Goal: Task Accomplishment & Management: Manage account settings

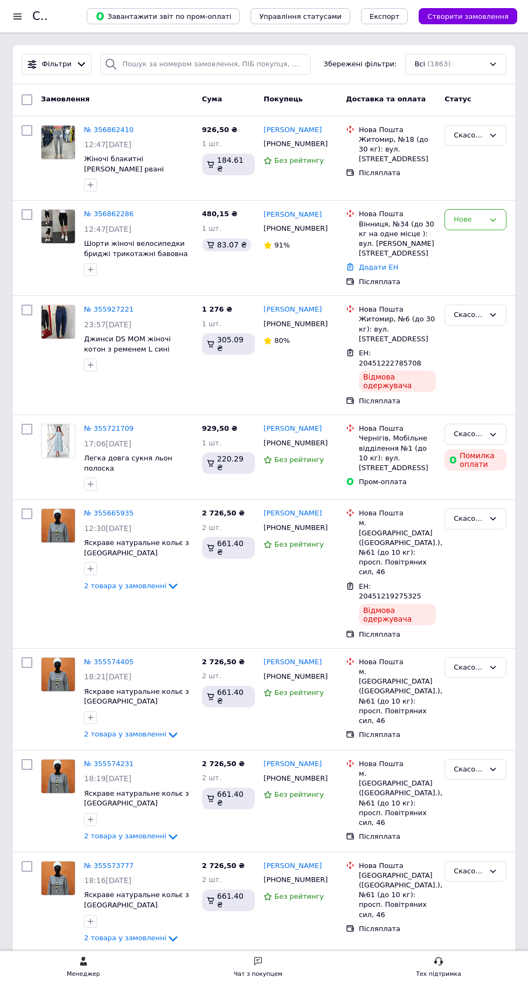
click at [20, 16] on div at bounding box center [17, 16] width 13 height 10
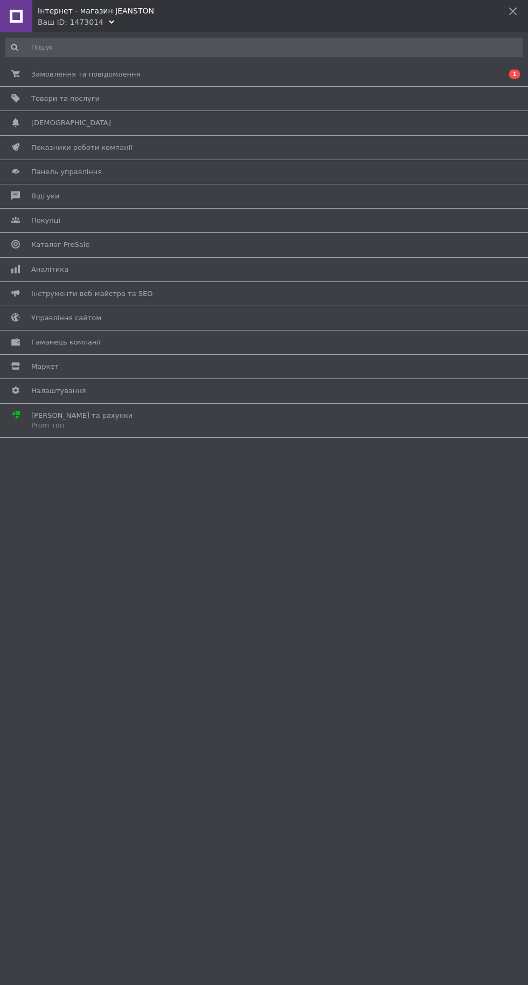
click at [152, 98] on span "Товари та послуги" at bounding box center [262, 99] width 462 height 10
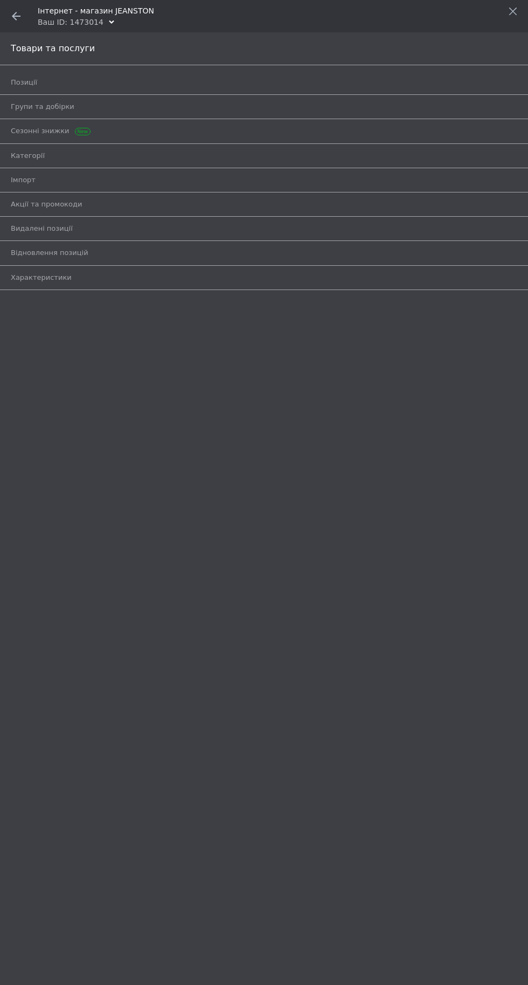
click at [161, 84] on span "Позиції" at bounding box center [252, 83] width 482 height 10
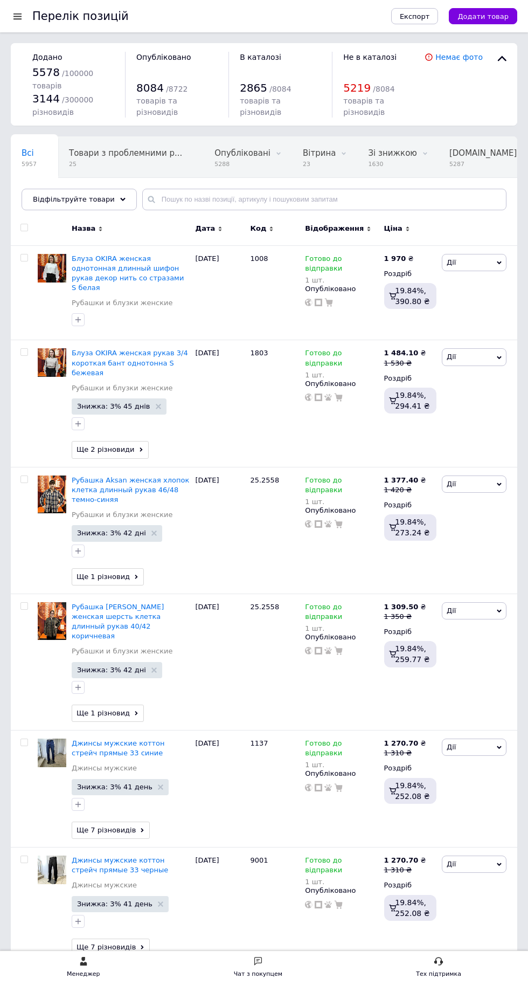
click at [170, 210] on div "Всі 5957 Товари з проблемними р... 25 Опубліковані 5288 Видалити Редагувати Віт…" at bounding box center [264, 178] width 507 height 89
click at [170, 213] on div "Всі 5957 Товари з проблемними р... 25 Опубліковані 5288 Видалити Редагувати Віт…" at bounding box center [264, 178] width 507 height 89
click at [180, 207] on input "text" at bounding box center [324, 200] width 364 height 22
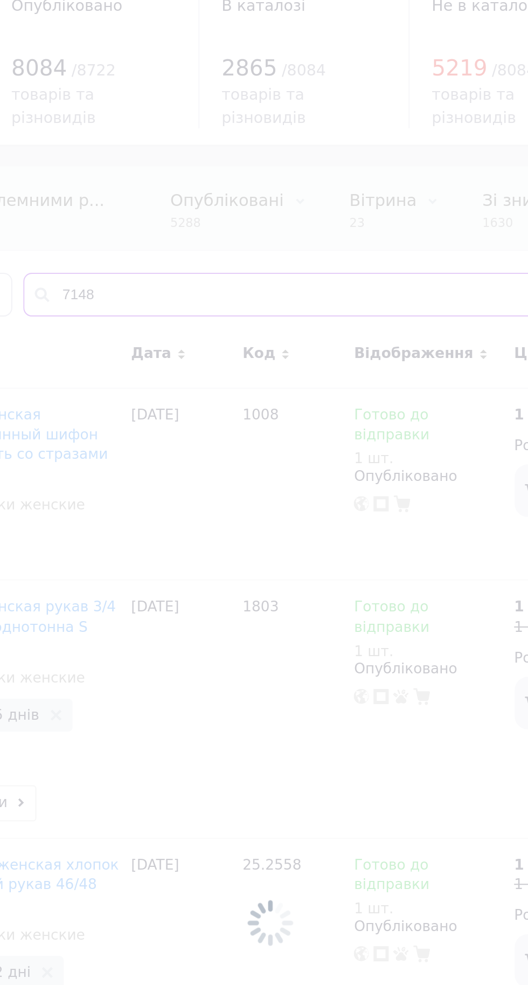
type input "7148"
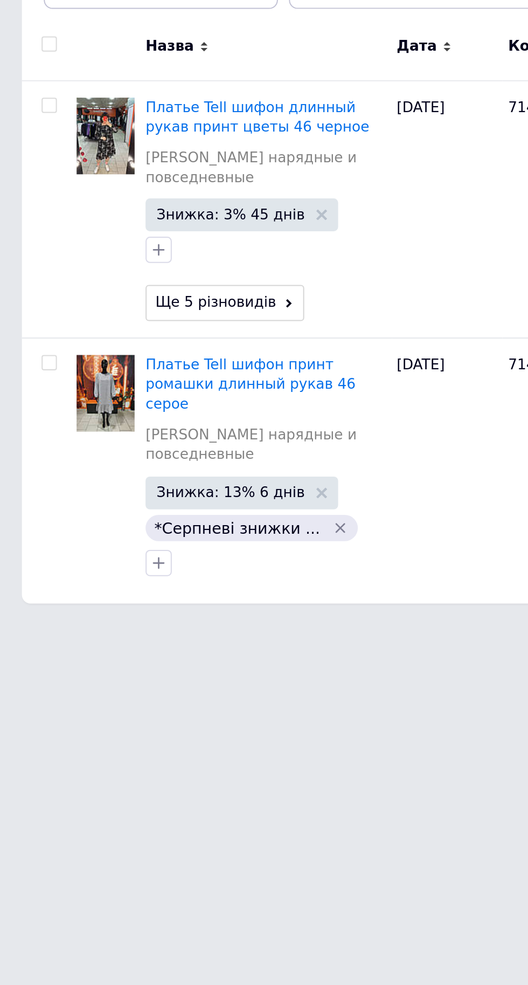
click at [128, 388] on span "Платье Tell шифон принт ромашки длинный рукав 46 серое" at bounding box center [123, 394] width 103 height 27
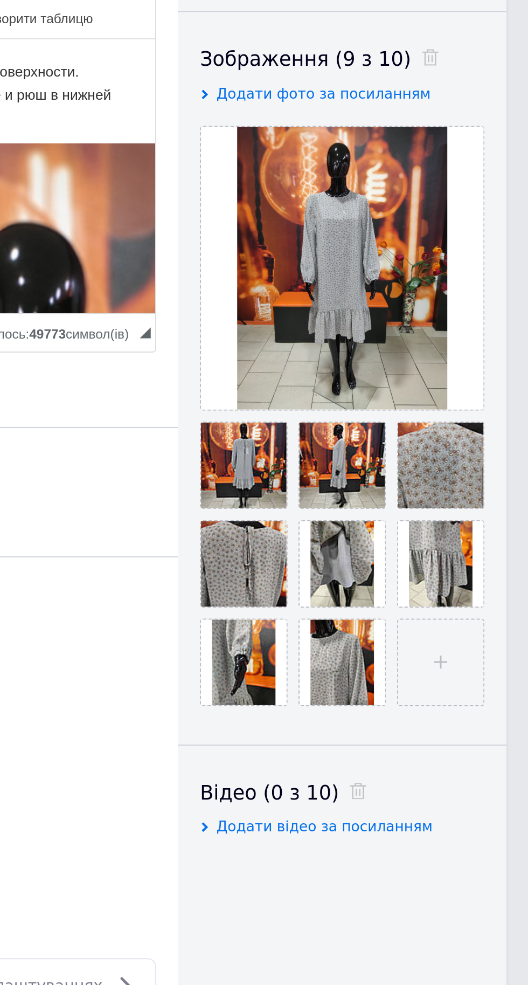
click at [0, 0] on icon at bounding box center [0, 0] width 0 height 0
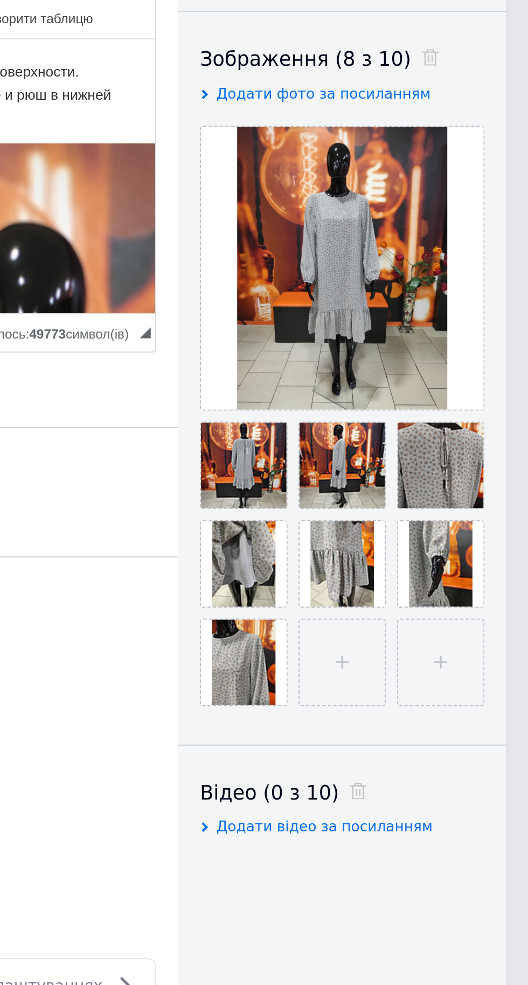
click at [0, 0] on icon at bounding box center [0, 0] width 0 height 0
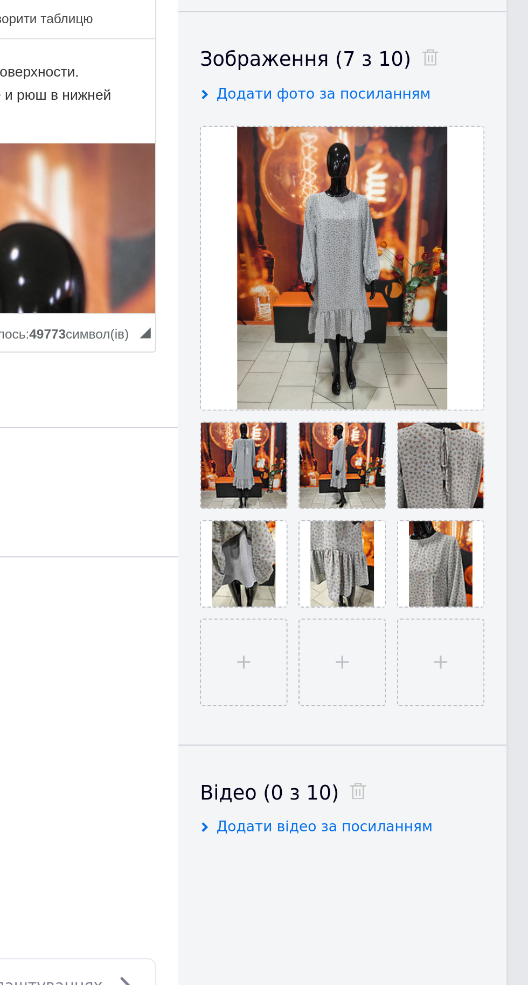
click at [0, 0] on use at bounding box center [0, 0] width 0 height 0
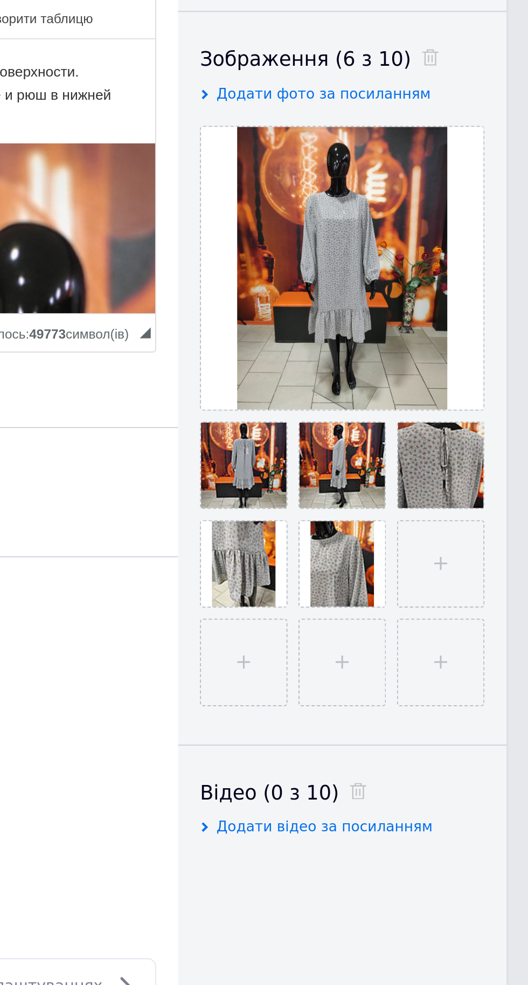
click at [487, 486] on input "file" at bounding box center [485, 483] width 42 height 42
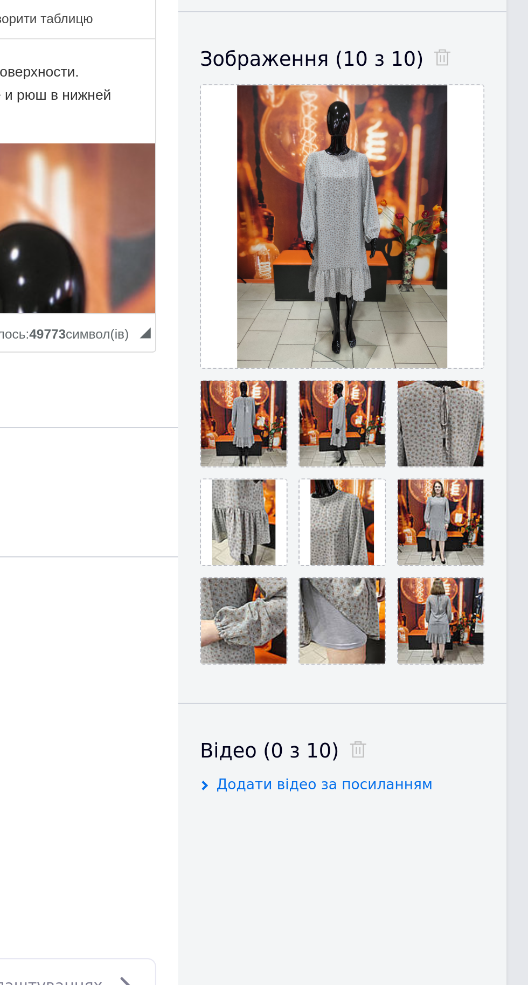
click at [0, 0] on icon at bounding box center [0, 0] width 0 height 0
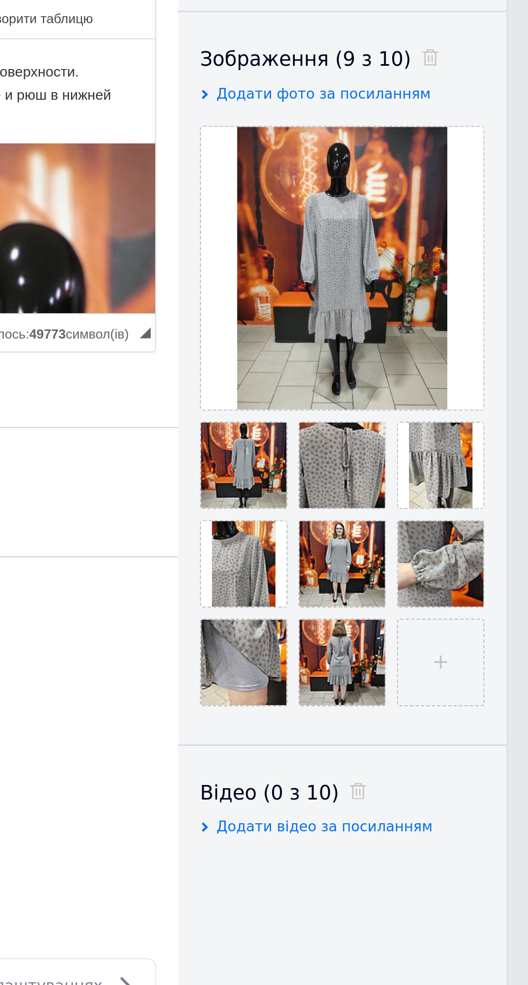
click at [456, 442] on div at bounding box center [436, 435] width 42 height 42
click at [0, 0] on icon at bounding box center [0, 0] width 0 height 0
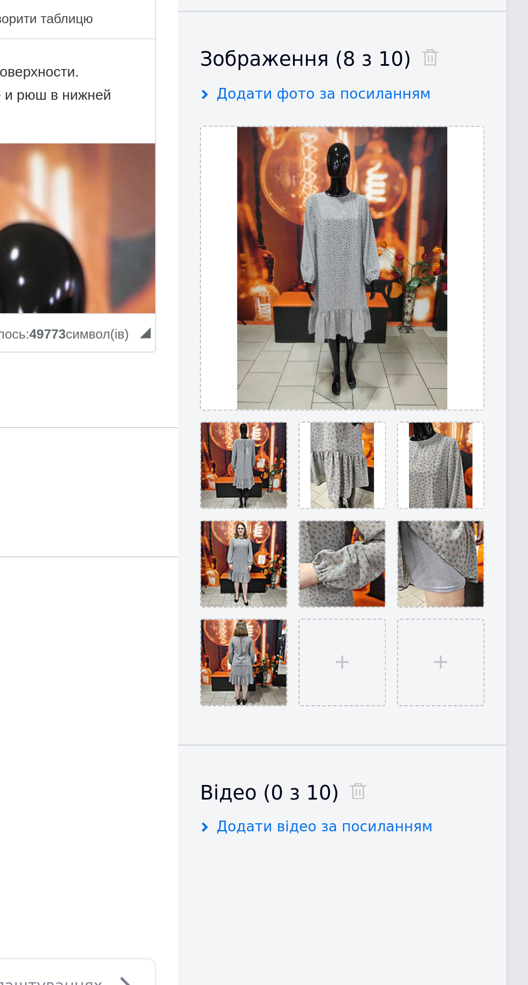
click at [440, 529] on input "file" at bounding box center [436, 532] width 42 height 42
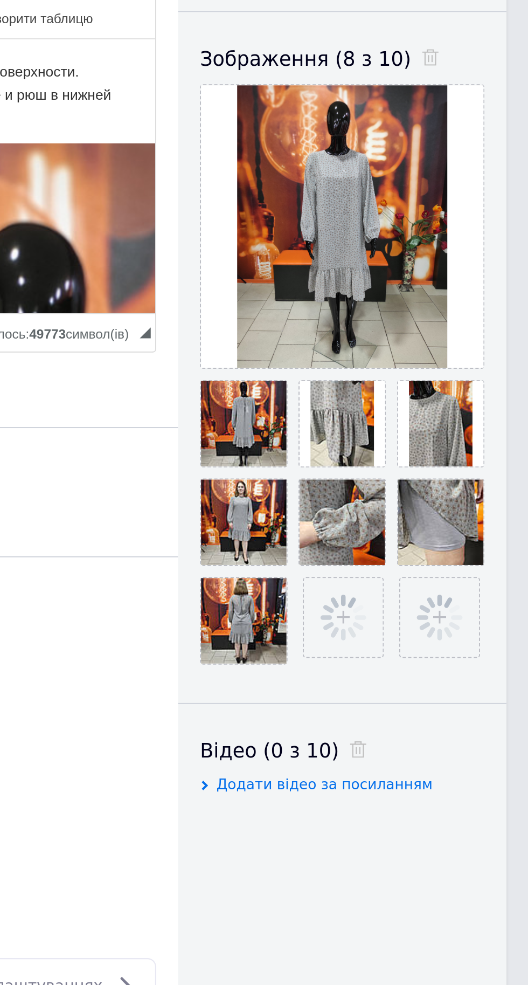
click at [0, 0] on span at bounding box center [0, 0] width 0 height 0
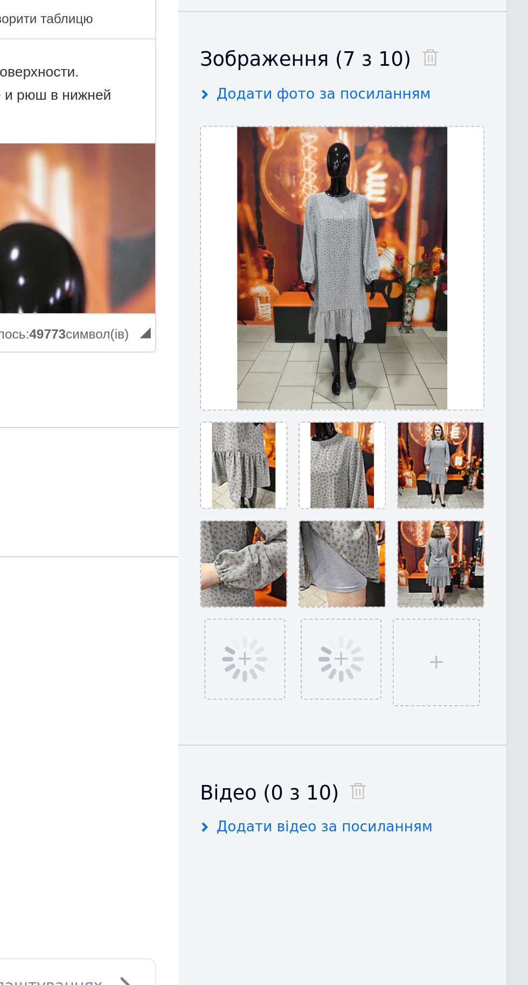
click at [487, 531] on input "file" at bounding box center [483, 532] width 42 height 42
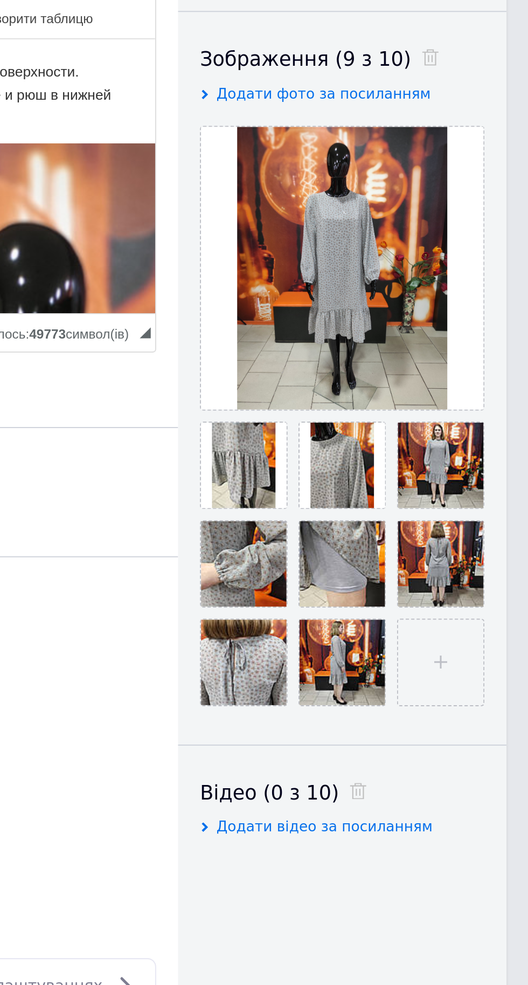
click at [492, 524] on input "file" at bounding box center [485, 532] width 42 height 42
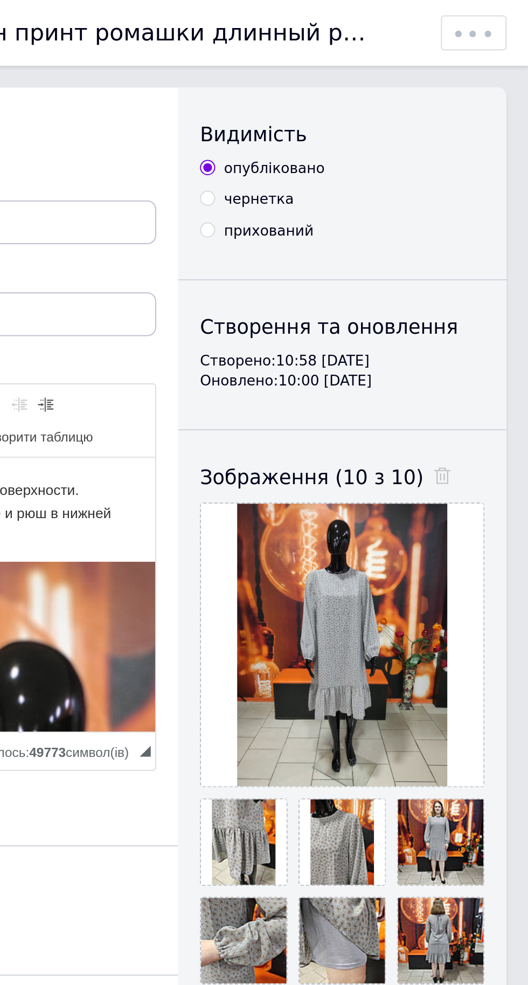
click at [509, 15] on select "Зберегти зміни Зберегти, перейти до списку Копіювати Додати подарунок Додати зн…" at bounding box center [501, 16] width 31 height 16
select select "saveProduct"
click at [507, 11] on select "Зберегти зміни Зберегти, перейти до списку Копіювати Додати подарунок Додати зн…" at bounding box center [501, 16] width 31 height 16
select select "SAVE_AND_RETURN_TO_LIST"
select select
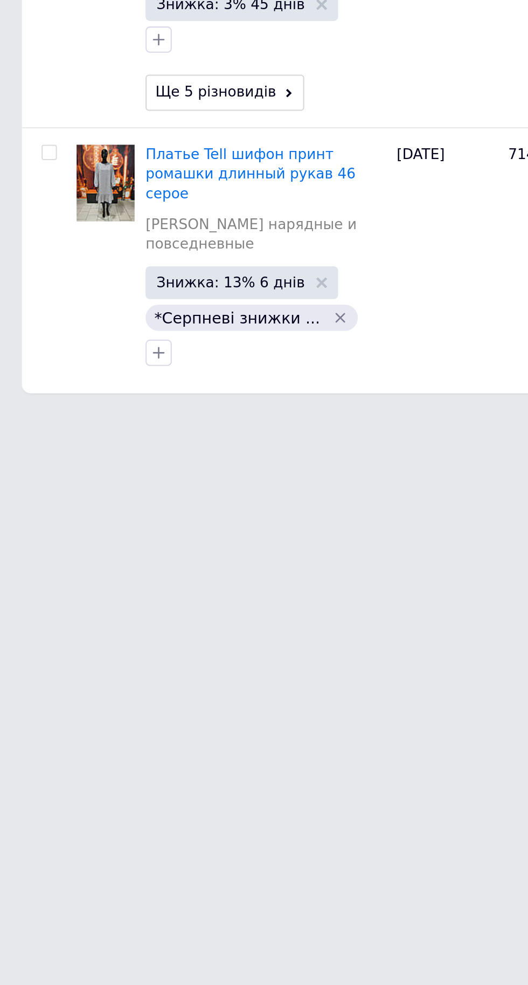
click at [119, 381] on span "Платье Tell шифон принт ромашки длинный рукав 46 серое" at bounding box center [123, 394] width 103 height 27
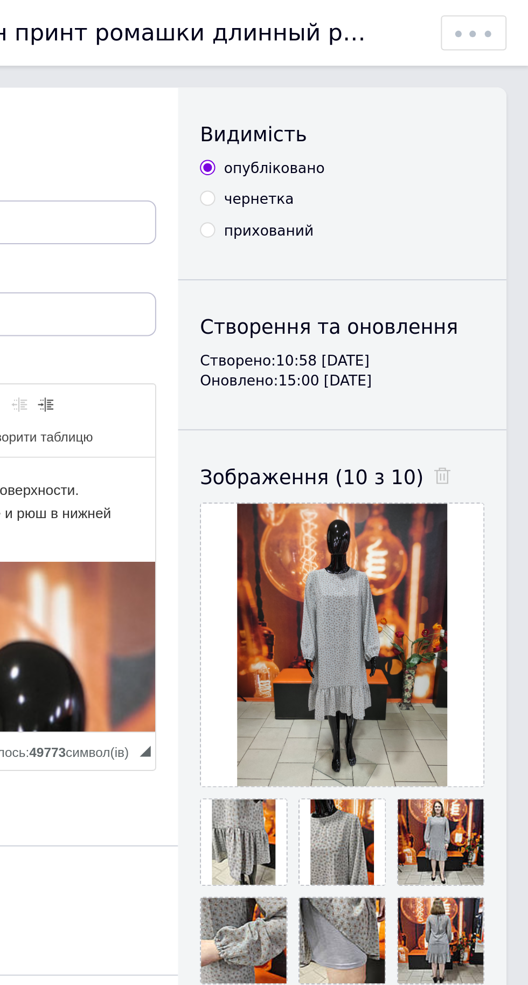
click at [501, 16] on select "Зберегти зміни Зберегти, перейти до списку Копіювати Додати подарунок Додати зн…" at bounding box center [501, 16] width 31 height 16
select select "saveProduct"
click at [502, 17] on select "Зберегти зміни Зберегти, перейти до списку Копіювати Додати подарунок Додати зн…" at bounding box center [501, 16] width 31 height 16
select select "SAVE_AND_RETURN_TO_LIST"
select select
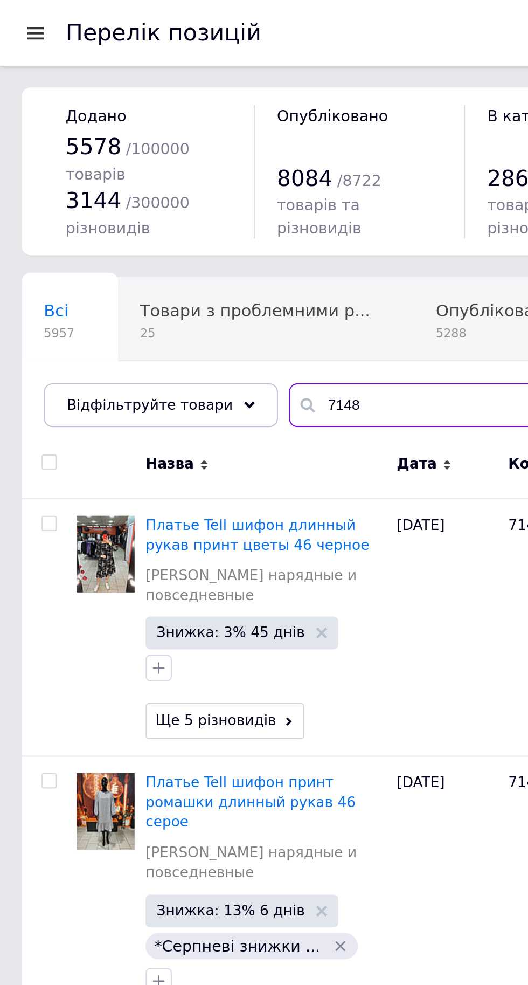
click at [190, 192] on input "7148" at bounding box center [324, 200] width 364 height 22
type input "7"
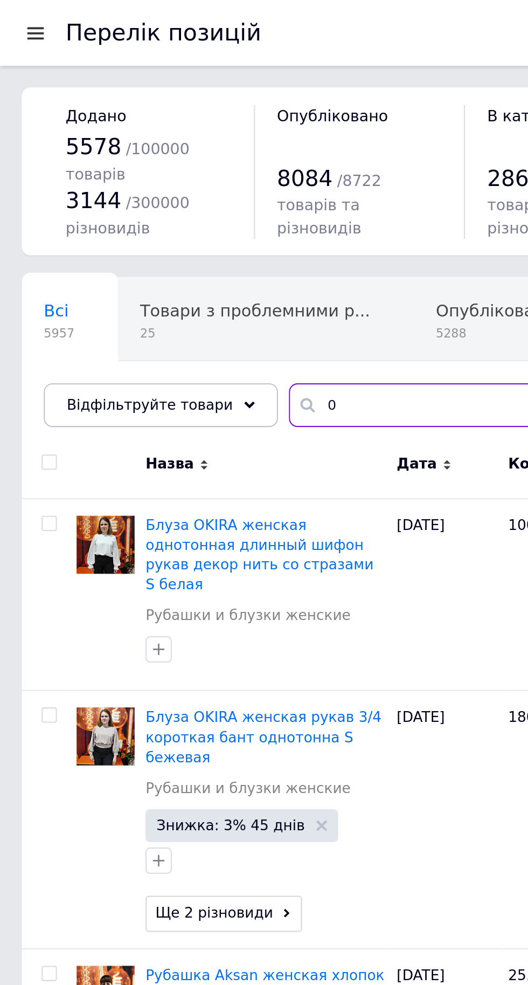
type input "0"
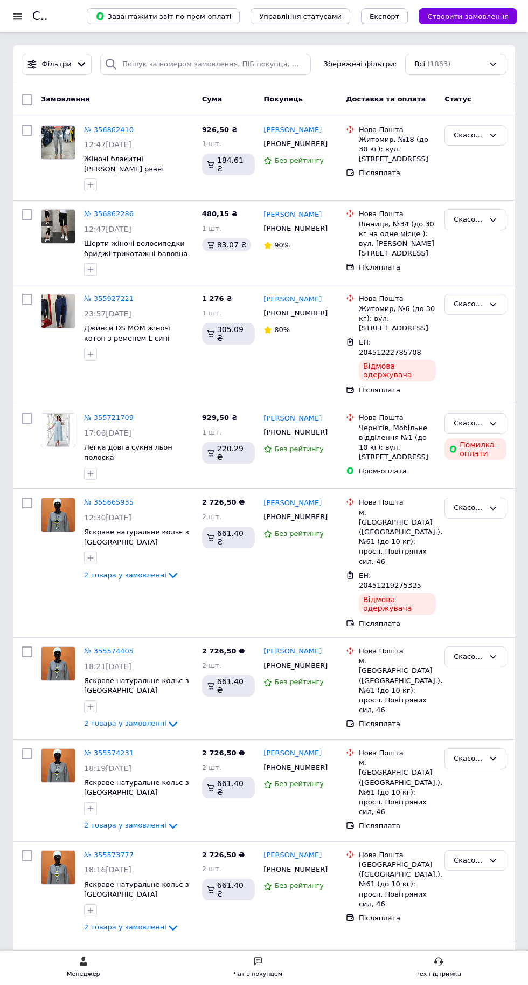
click at [19, 16] on div at bounding box center [17, 16] width 13 height 10
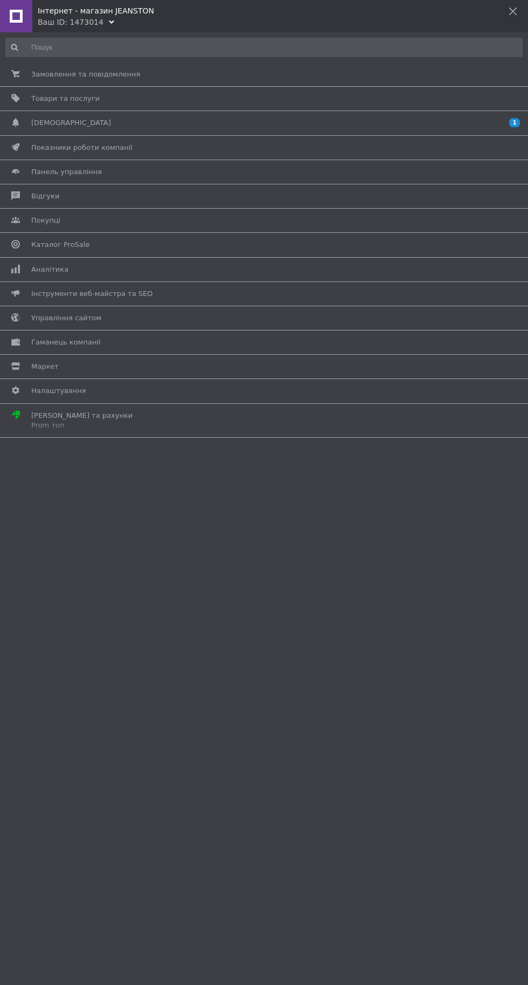
click at [121, 98] on span "Товари та послуги" at bounding box center [262, 99] width 462 height 10
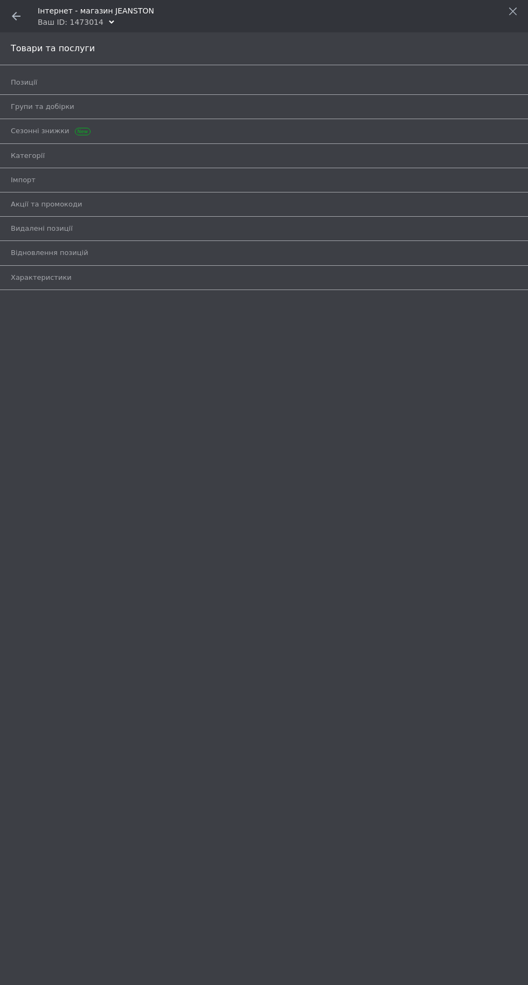
click at [125, 86] on span "Позиції" at bounding box center [252, 83] width 482 height 10
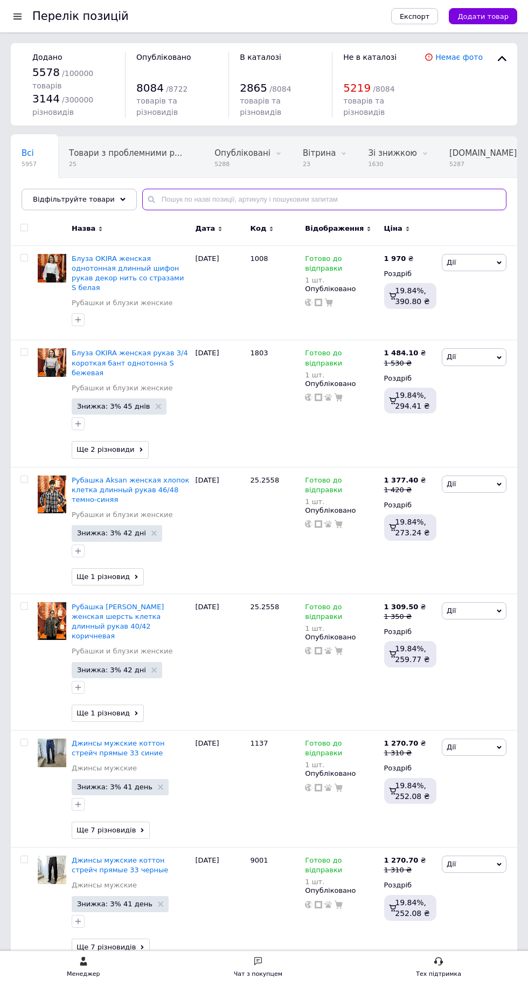
click at [175, 196] on input "text" at bounding box center [324, 200] width 364 height 22
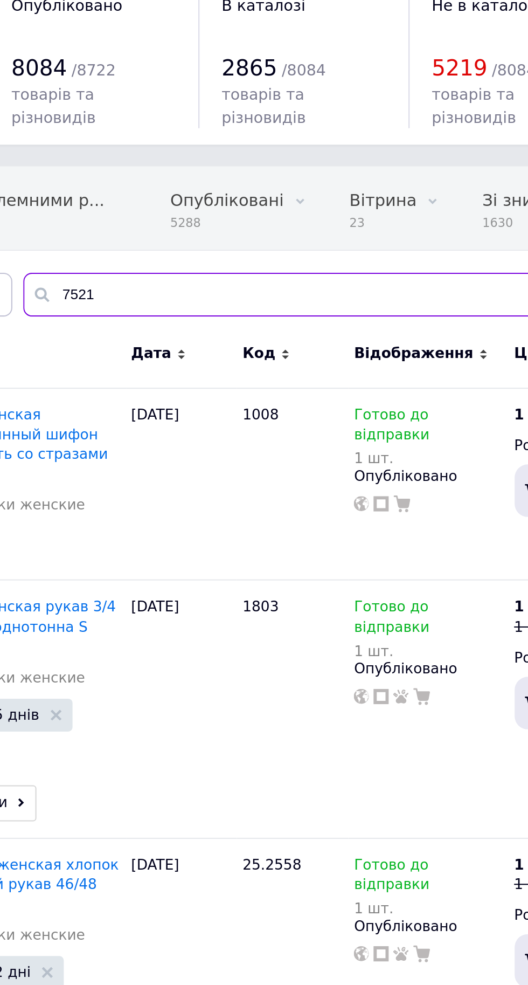
type input "75212"
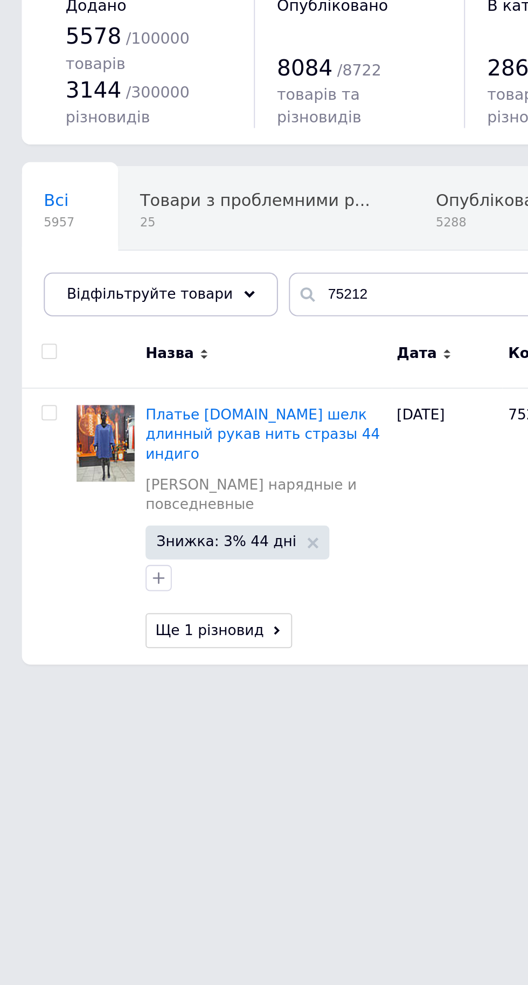
click at [134, 266] on span "Платье [DOMAIN_NAME] шелк длинный рукав нить стразы 44 индиго" at bounding box center [129, 267] width 115 height 27
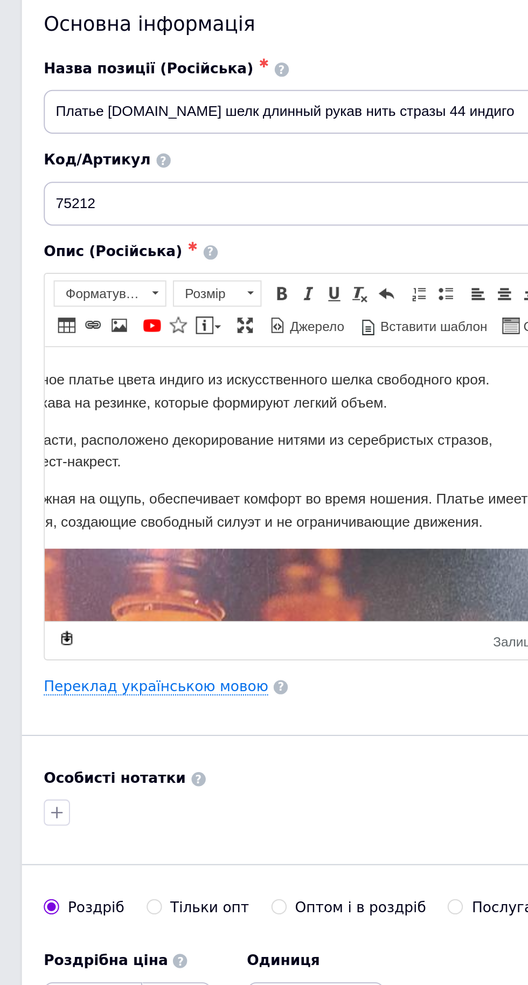
scroll to position [0, 204]
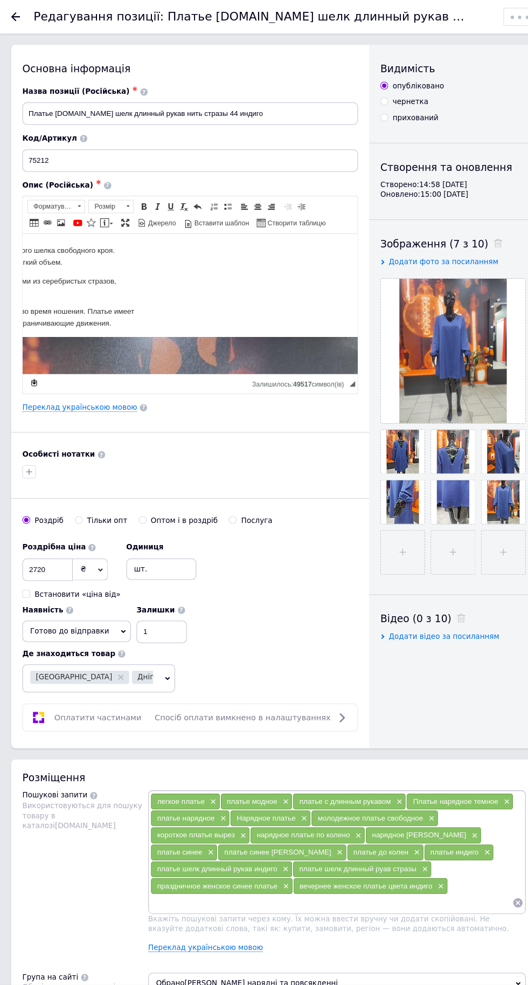
click at [0, 0] on icon at bounding box center [0, 0] width 0 height 0
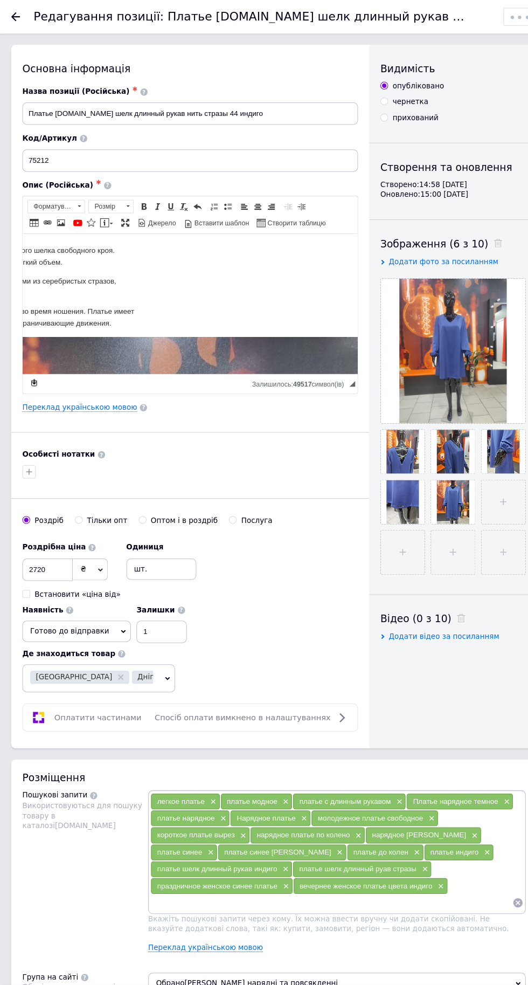
click at [498, 453] on div at bounding box center [485, 435] width 42 height 42
click at [0, 0] on icon at bounding box center [0, 0] width 0 height 0
click at [0, 0] on span at bounding box center [0, 0] width 0 height 0
click at [497, 454] on div at bounding box center [485, 435] width 42 height 42
click at [0, 0] on icon at bounding box center [0, 0] width 0 height 0
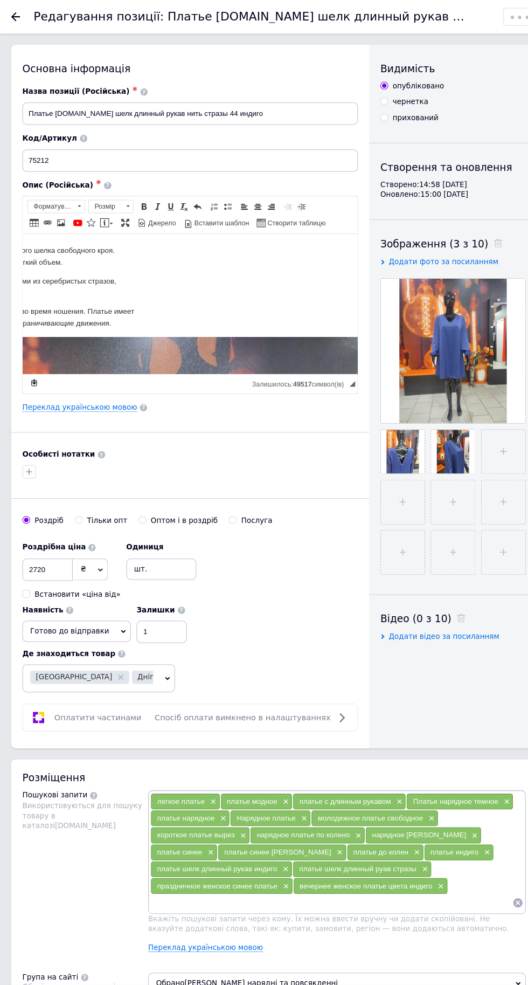
click at [467, 462] on input "file" at bounding box center [485, 483] width 42 height 42
click at [446, 466] on input "file" at bounding box center [436, 483] width 42 height 42
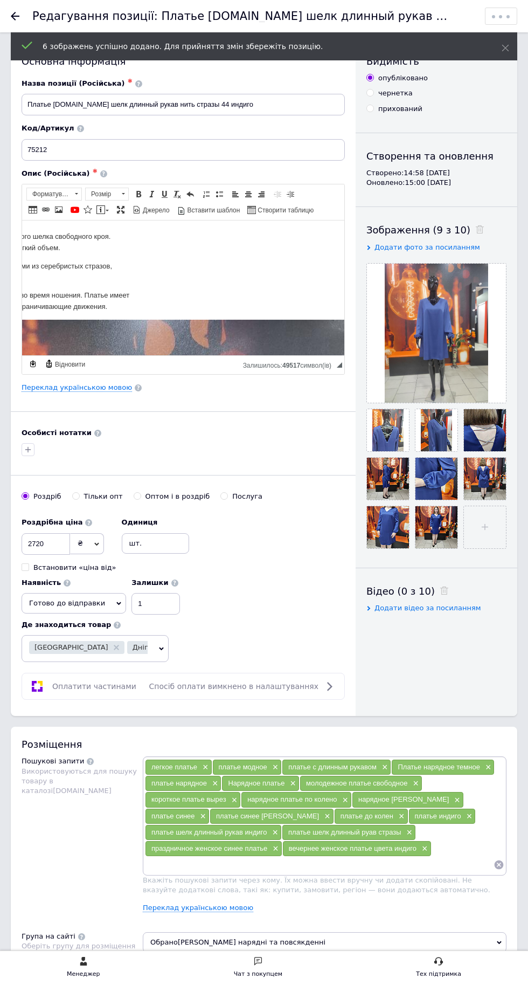
scroll to position [3, 0]
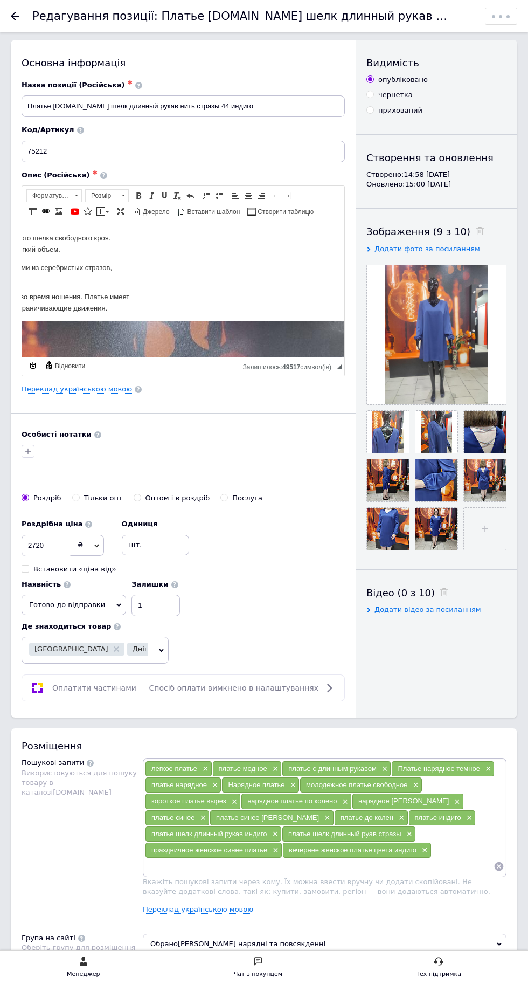
click at [508, 16] on select "Зберегти зміни Зберегти, перейти до списку Копіювати Додати подарунок Додати зн…" at bounding box center [501, 16] width 31 height 16
select select "saveProduct"
click at [508, 22] on select "Зберегти зміни Зберегти, перейти до списку Копіювати Додати подарунок Додати зн…" at bounding box center [501, 16] width 31 height 16
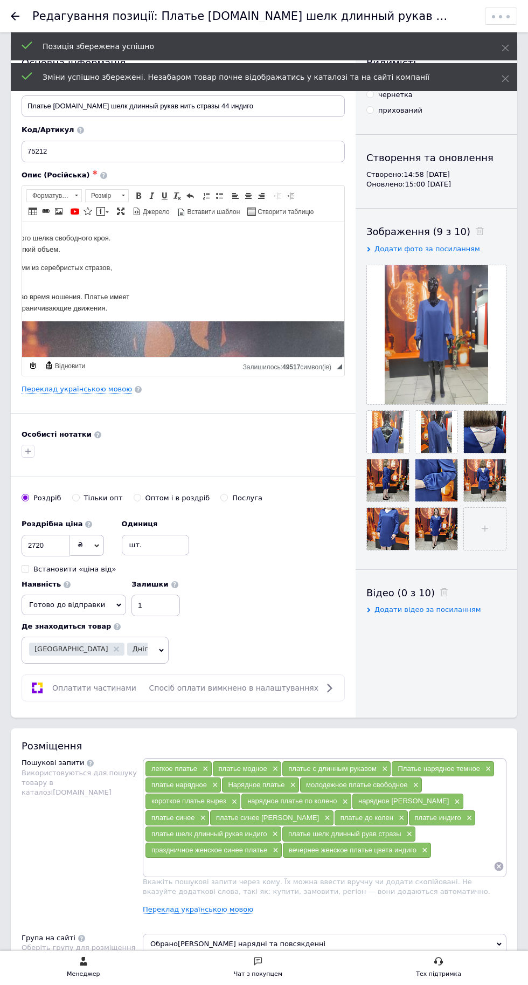
select select "SAVE_AND_RETURN_TO_LIST"
select select
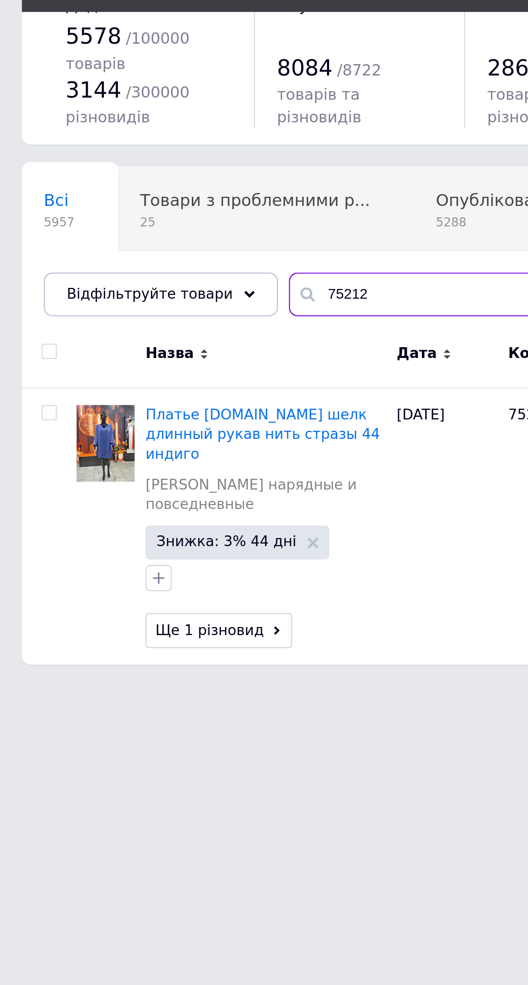
click at [190, 197] on input "75212" at bounding box center [324, 200] width 364 height 22
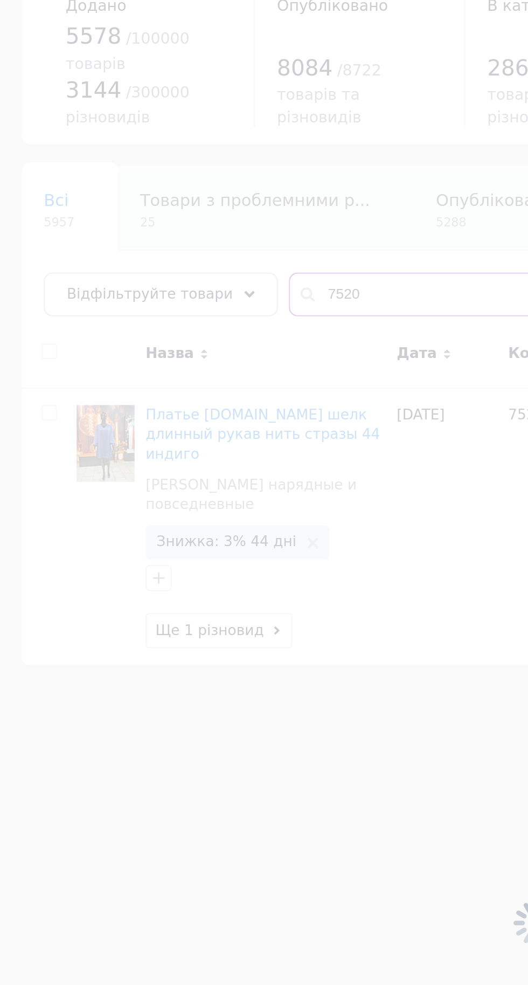
type input "75209"
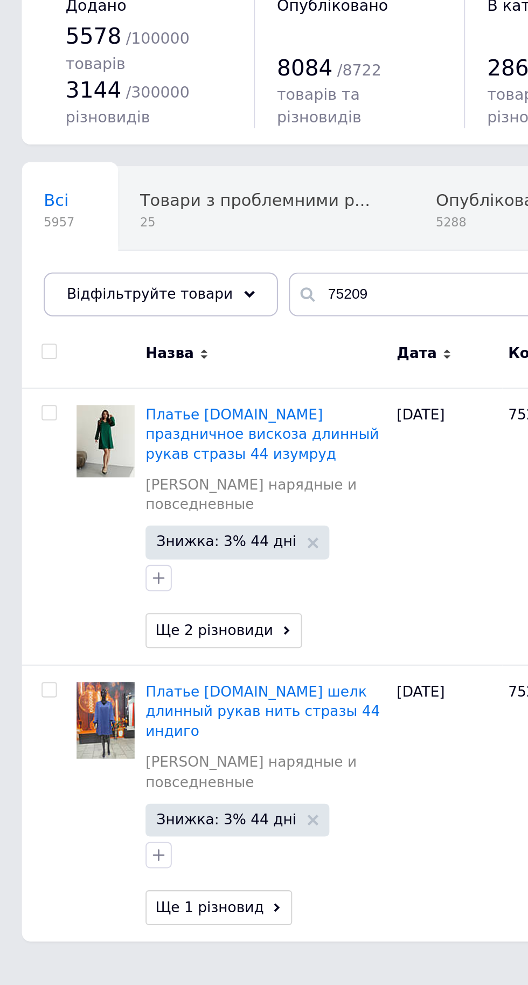
click at [123, 268] on span "Платье [DOMAIN_NAME] праздничное вискоза длинный рукав стразы 44 изумруд" at bounding box center [129, 267] width 115 height 27
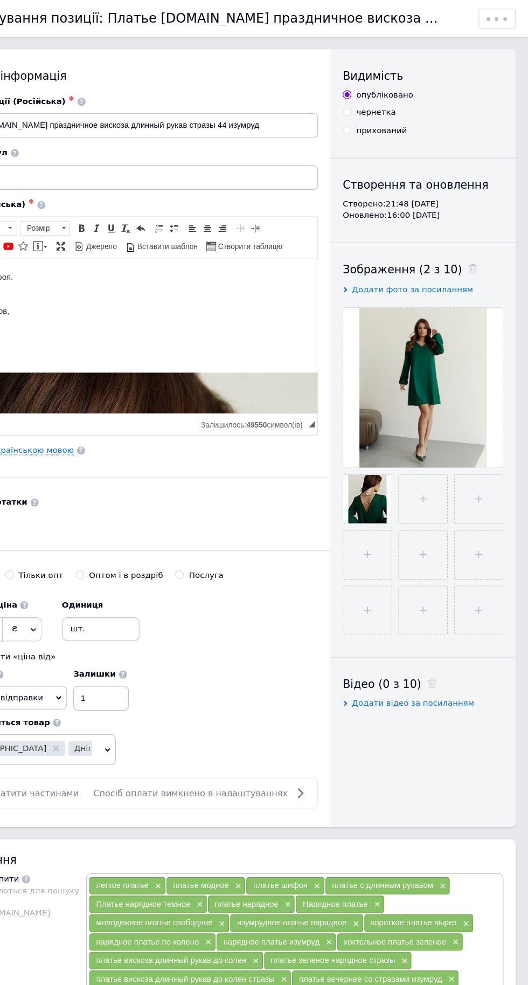
click at [438, 432] on input "file" at bounding box center [436, 435] width 42 height 42
type input "C:\fakepath\IMG_20250812_151910.jpg"
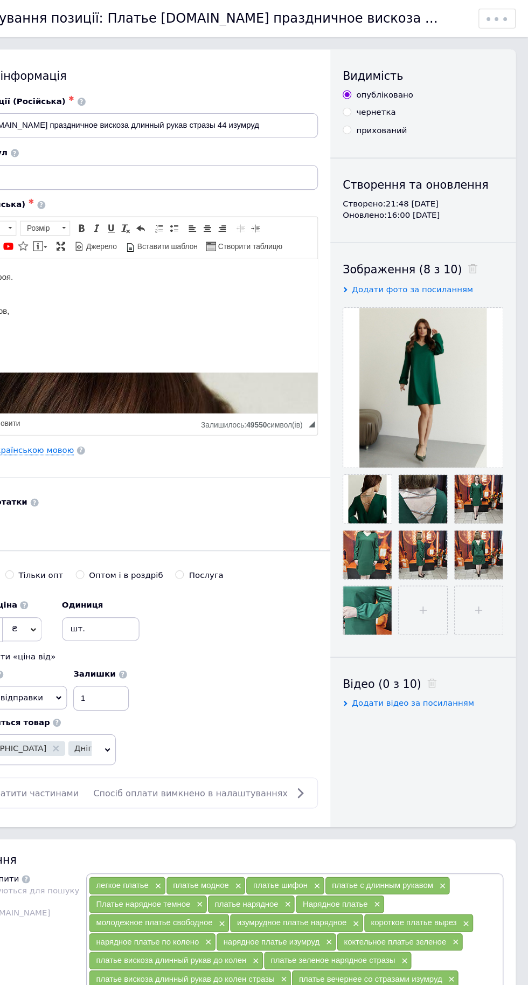
click at [507, 16] on select "Зберегти зміни Зберегти, перейти до списку Копіювати Додати подарунок Додати зн…" at bounding box center [501, 16] width 31 height 16
select select "saveProduct"
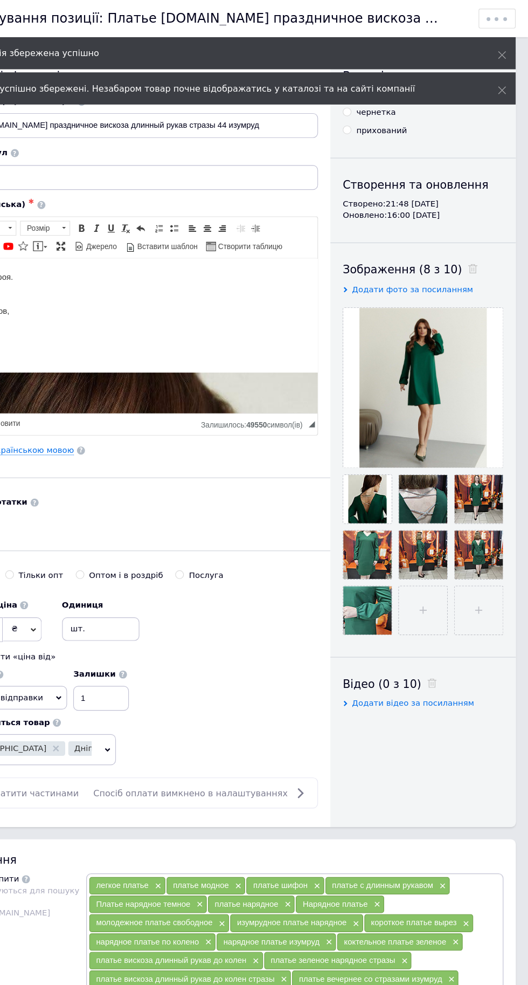
click at [513, 18] on select "Зберегти зміни Зберегти, перейти до списку Копіювати Додати подарунок Додати зн…" at bounding box center [501, 16] width 31 height 16
select select "SAVE_AND_RETURN_TO_LIST"
select select
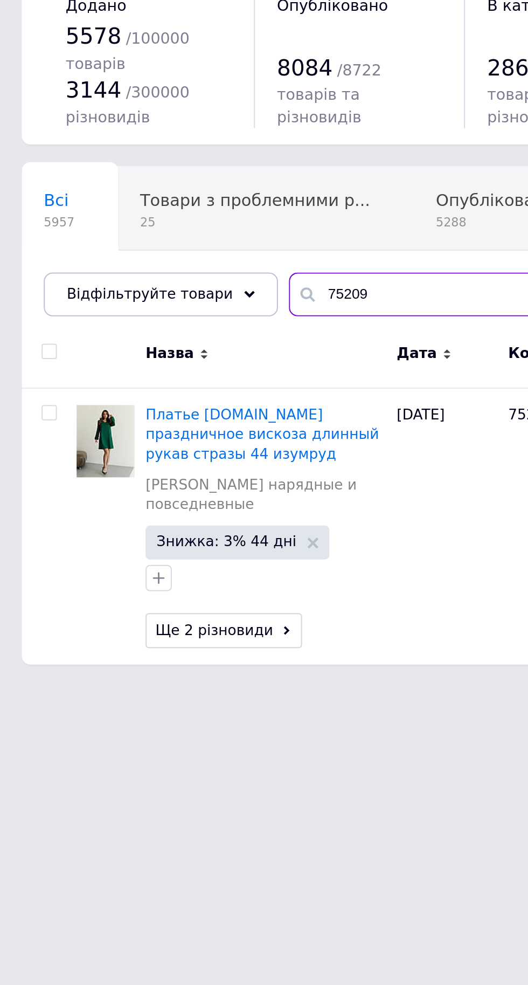
click at [192, 197] on input "75209" at bounding box center [324, 200] width 364 height 22
type input "7"
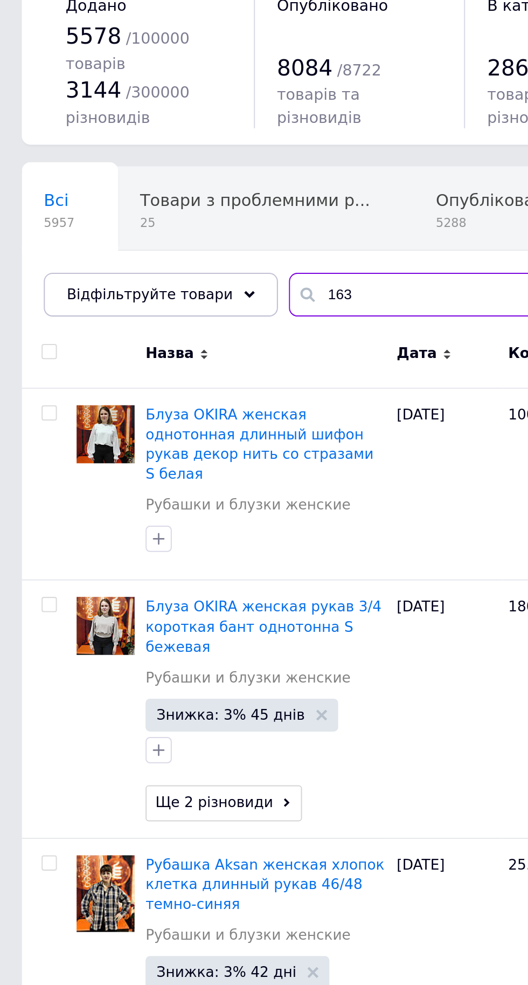
type input "1639"
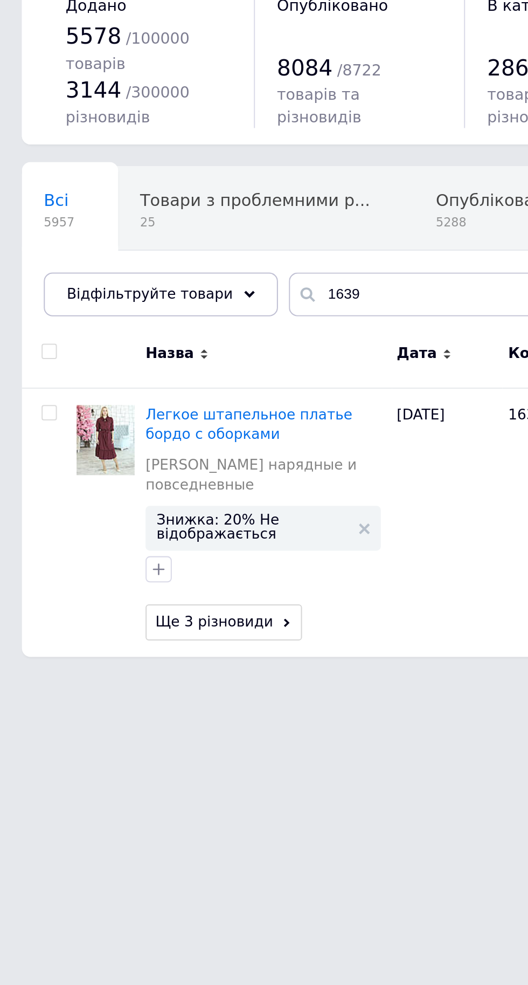
click at [137, 259] on span "Легкое штапельное платье бордо с оборками" at bounding box center [123, 263] width 102 height 18
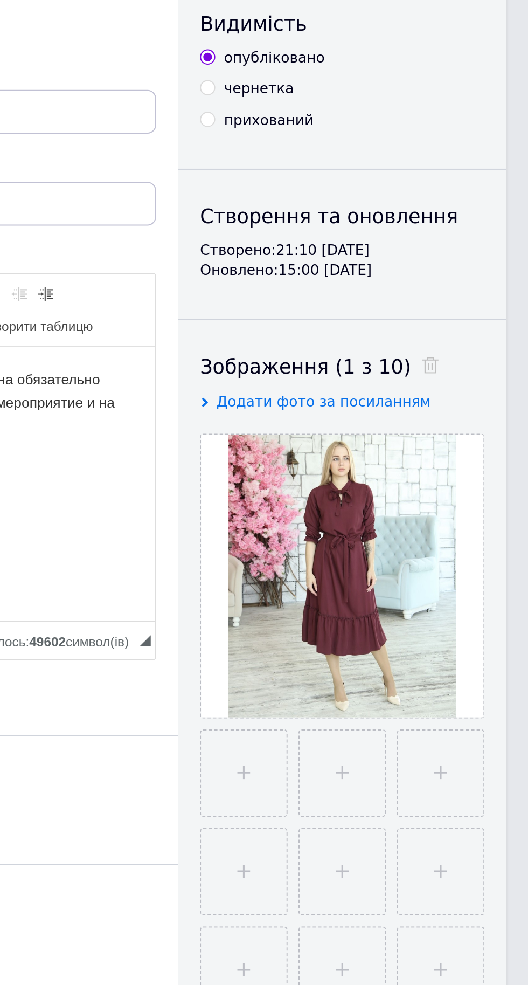
click at [394, 430] on input "file" at bounding box center [388, 435] width 42 height 42
type input "C:\fakepath\IMG_20250812_150459.jpg"
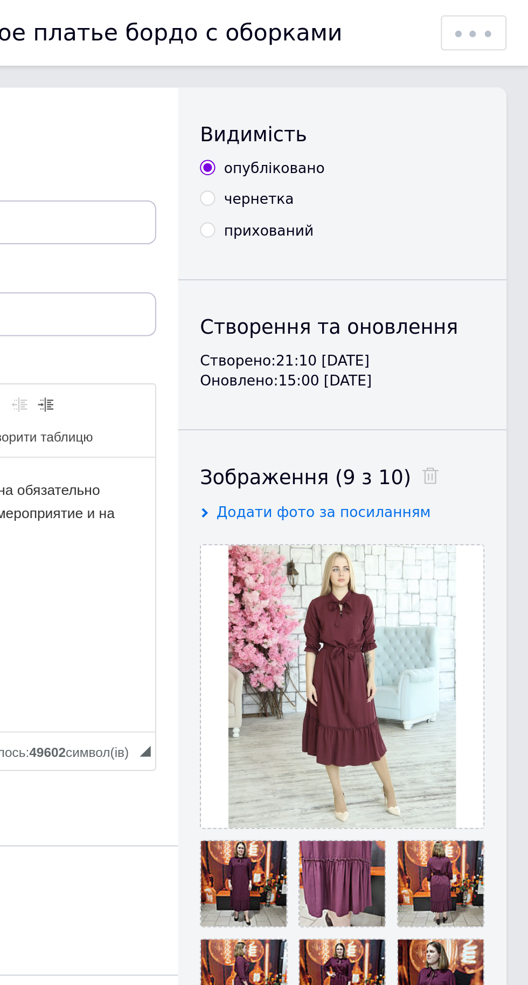
click at [504, 18] on select "Зберегти зміни Зберегти, перейти до списку Копіювати Додати подарунок Додати зн…" at bounding box center [501, 16] width 31 height 16
select select "saveProduct"
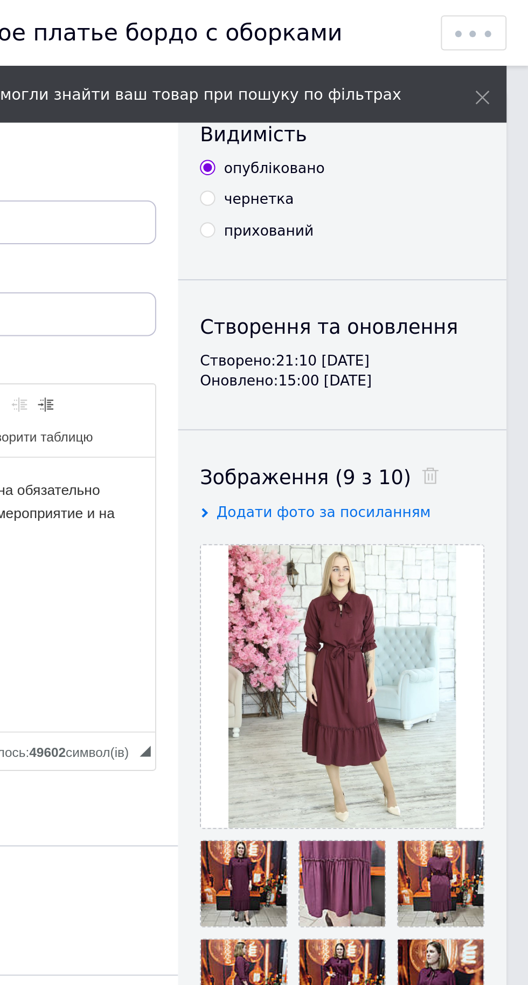
click at [503, 18] on select "Зберегти зміни Зберегти, перейти до списку Копіювати Додати подарунок Додати зн…" at bounding box center [501, 16] width 31 height 16
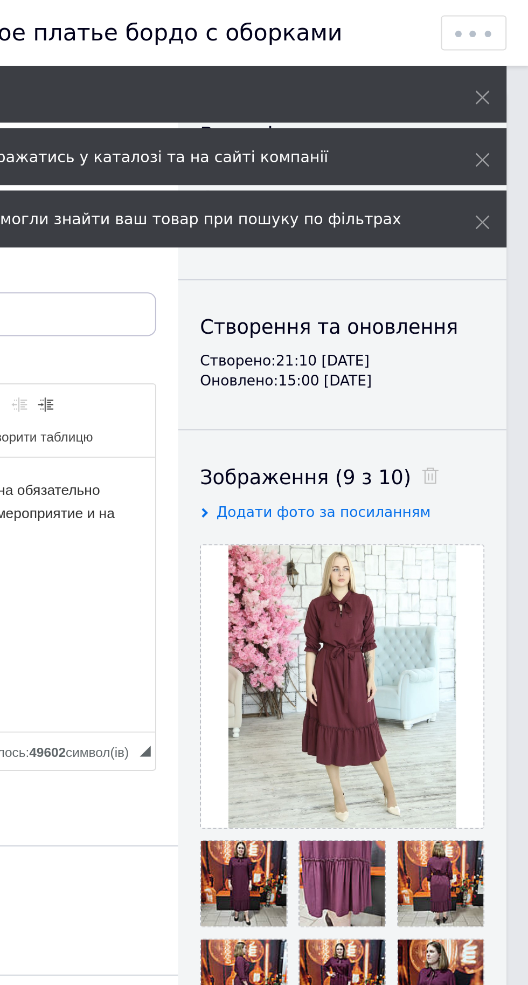
select select "SAVE_AND_RETURN_TO_LIST"
select select
